Goal: Task Accomplishment & Management: Use online tool/utility

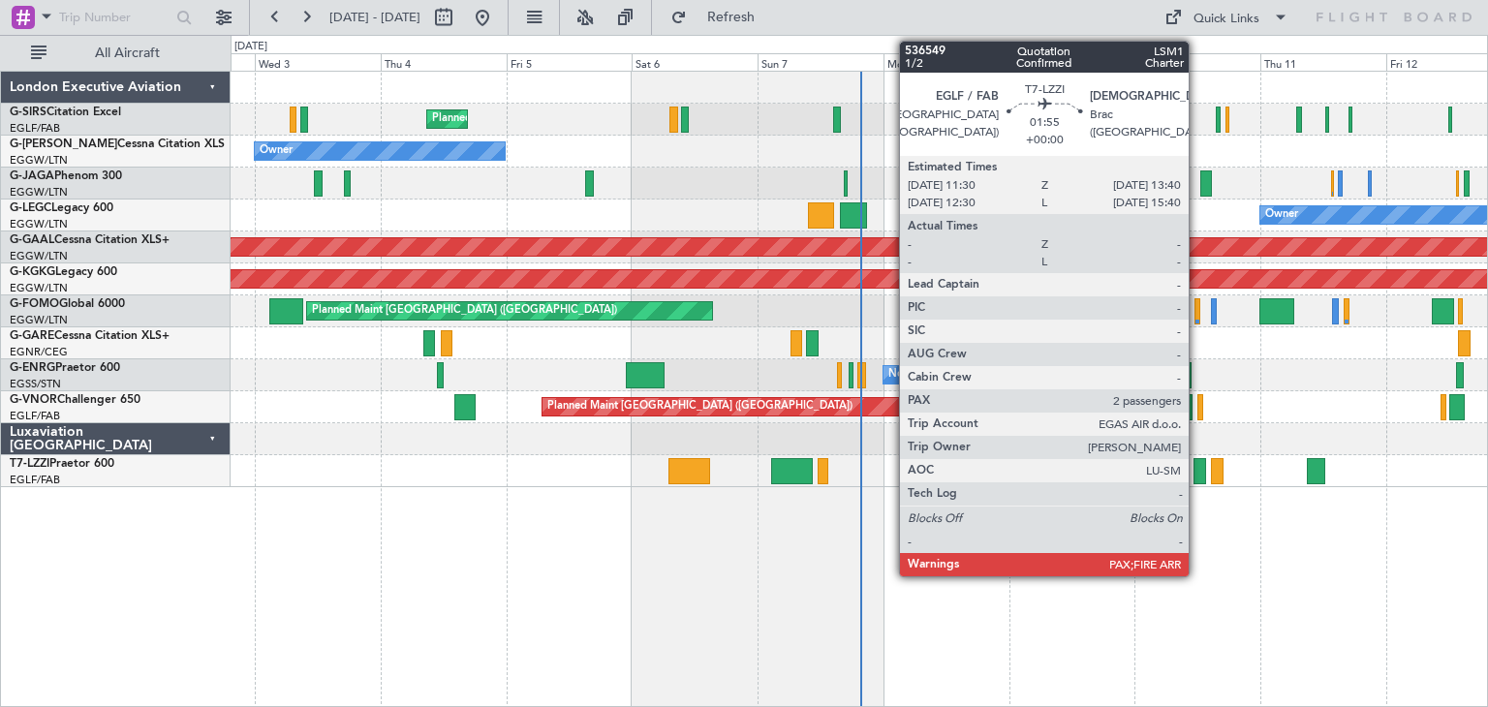
click at [1197, 466] on div at bounding box center [1199, 471] width 12 height 26
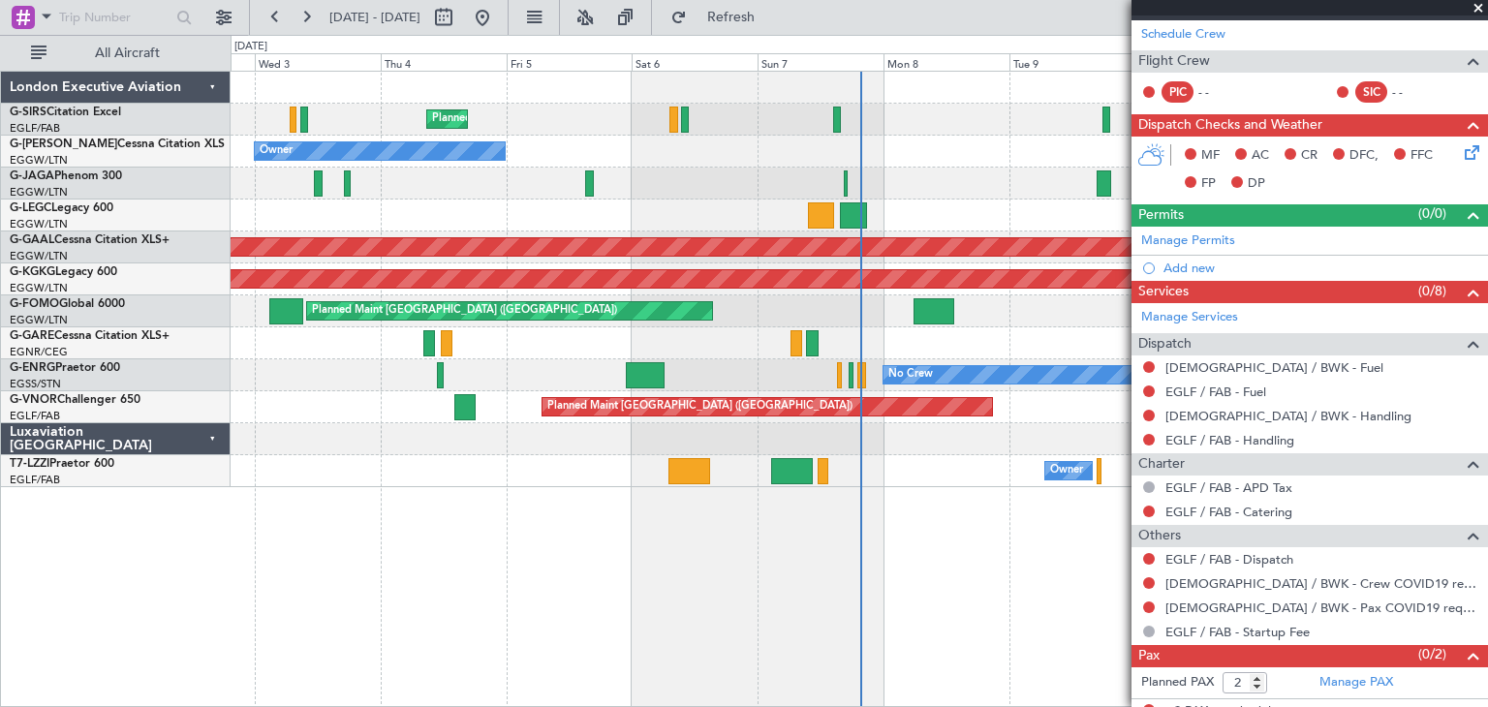
scroll to position [300, 0]
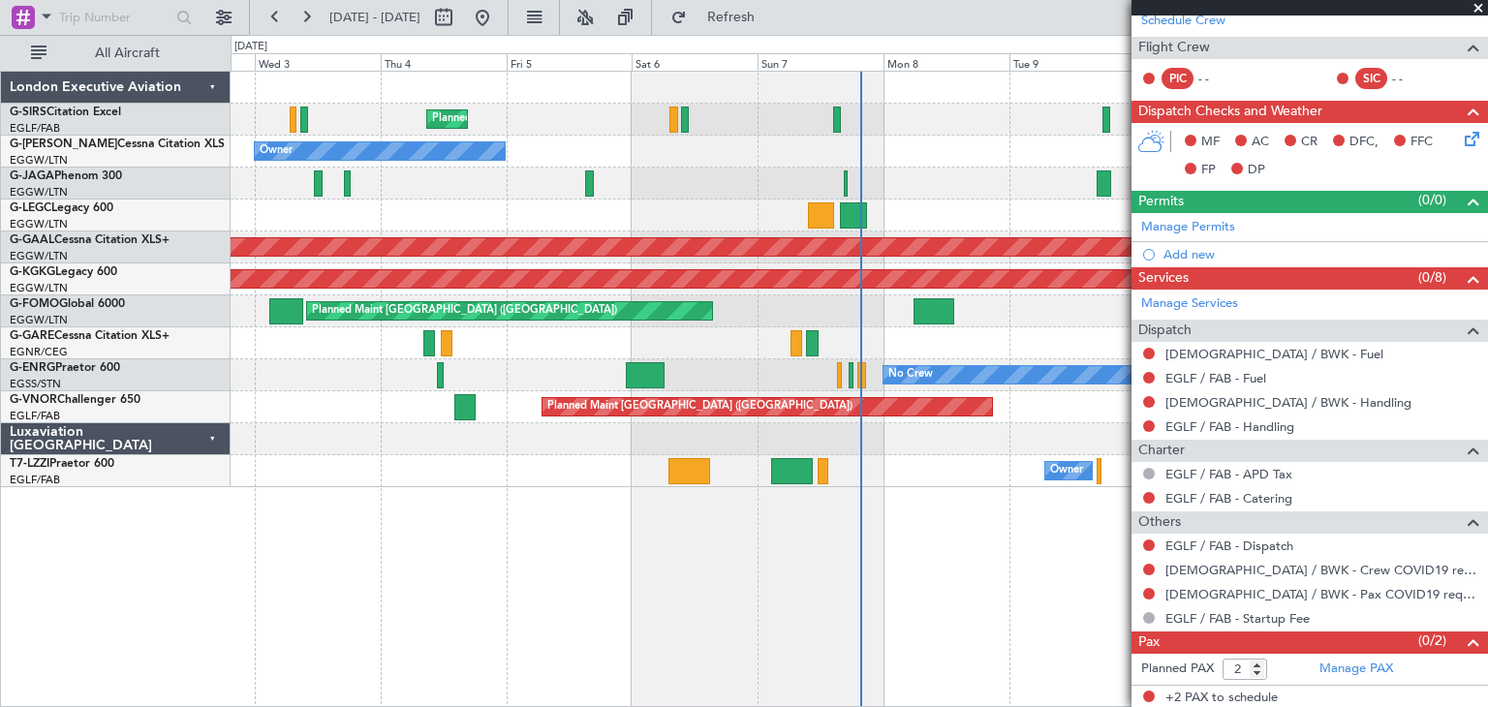
click at [1477, 9] on span at bounding box center [1478, 8] width 19 height 17
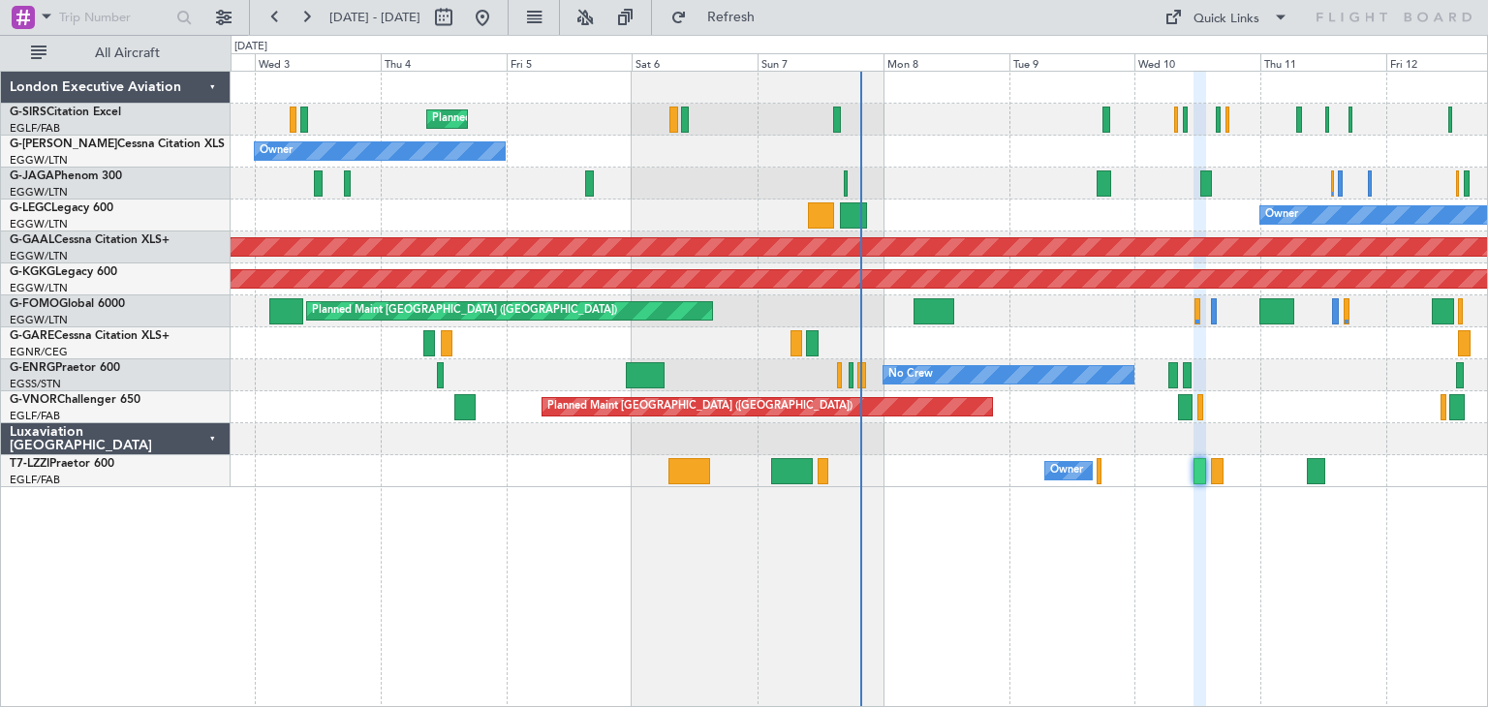
type input "0"
